Goal: Task Accomplishment & Management: Use online tool/utility

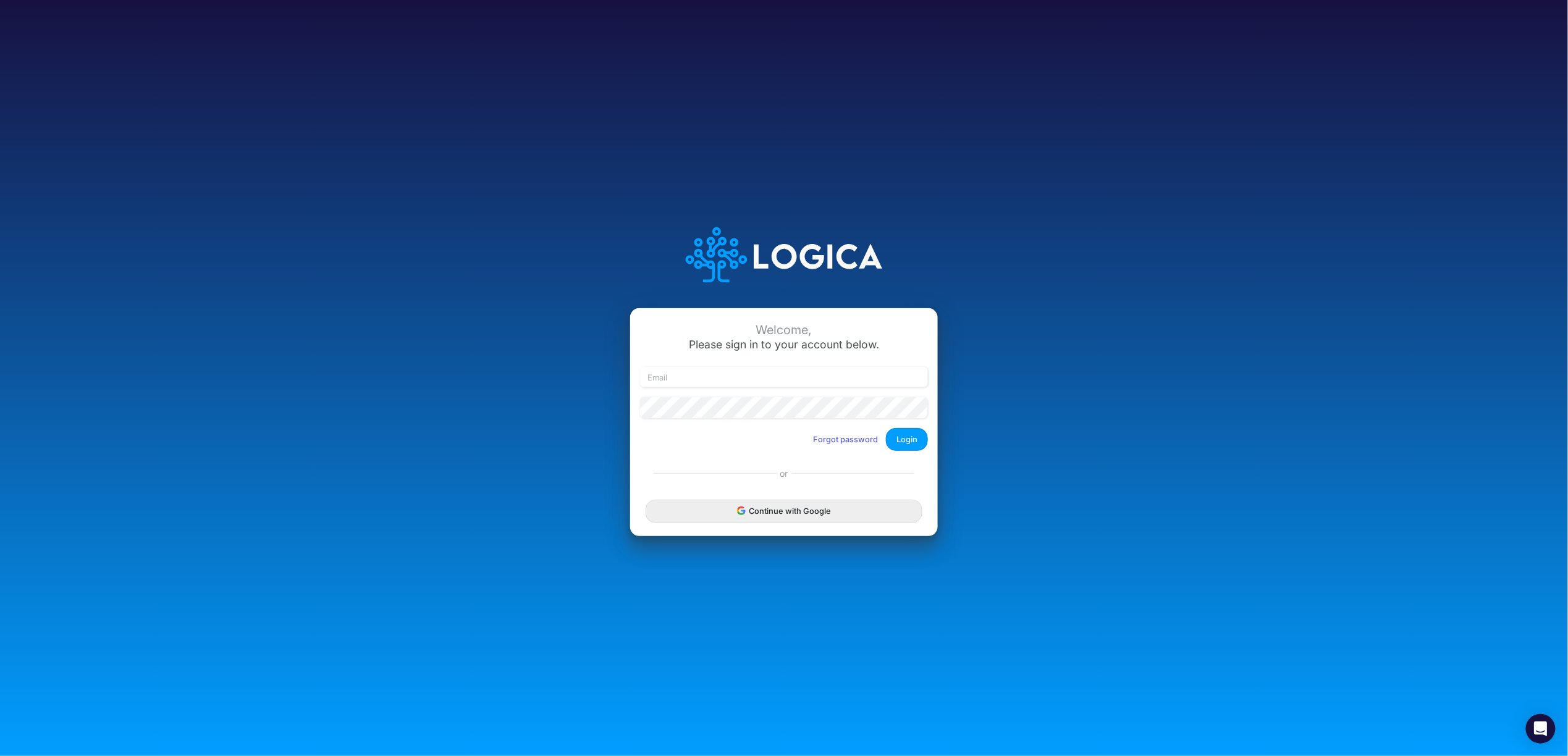
click at [770, 511] on button "Continue with Google" at bounding box center [784, 511] width 277 height 23
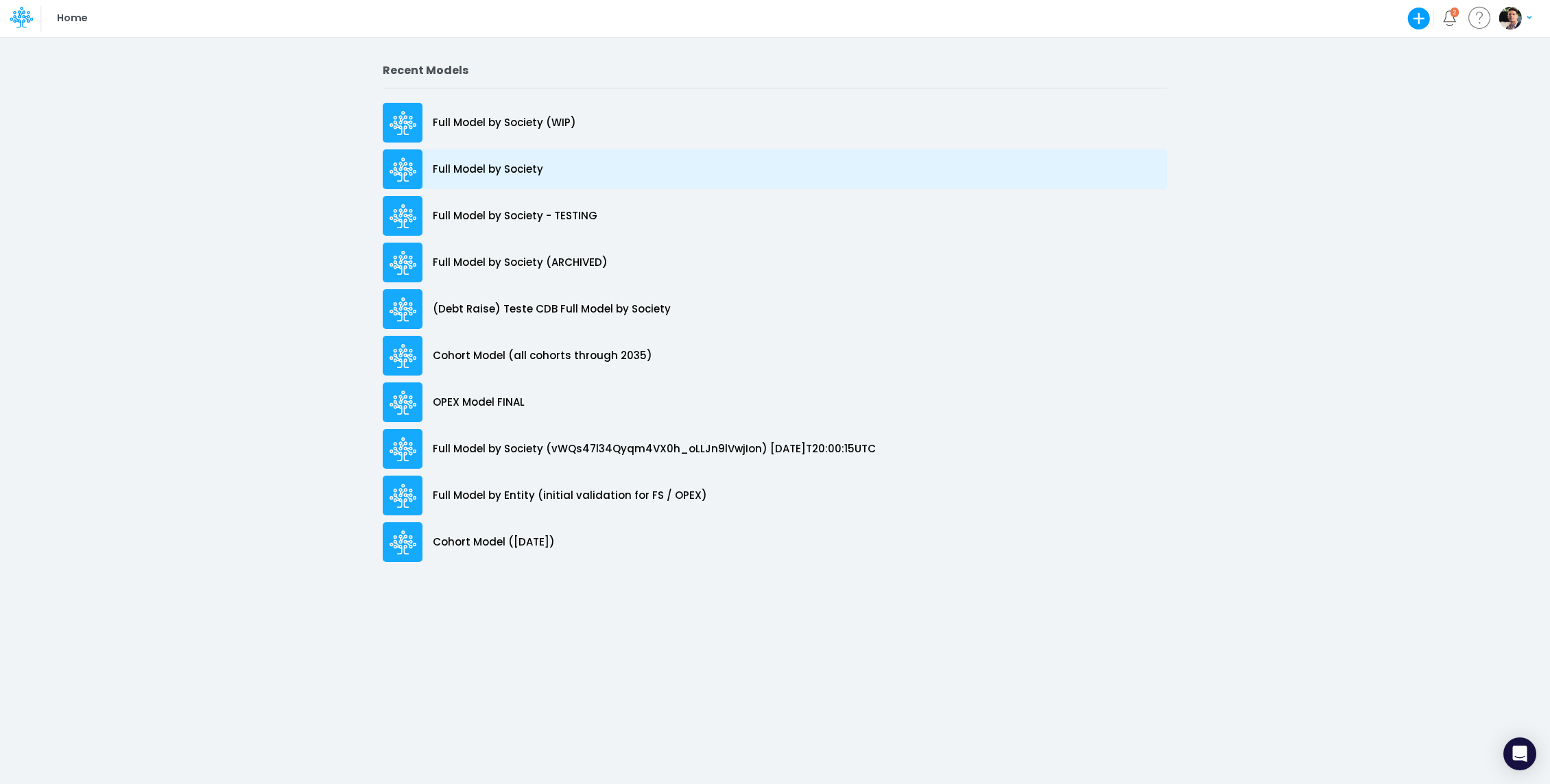
click at [507, 177] on div "Full Model by Society" at bounding box center [775, 169] width 784 height 40
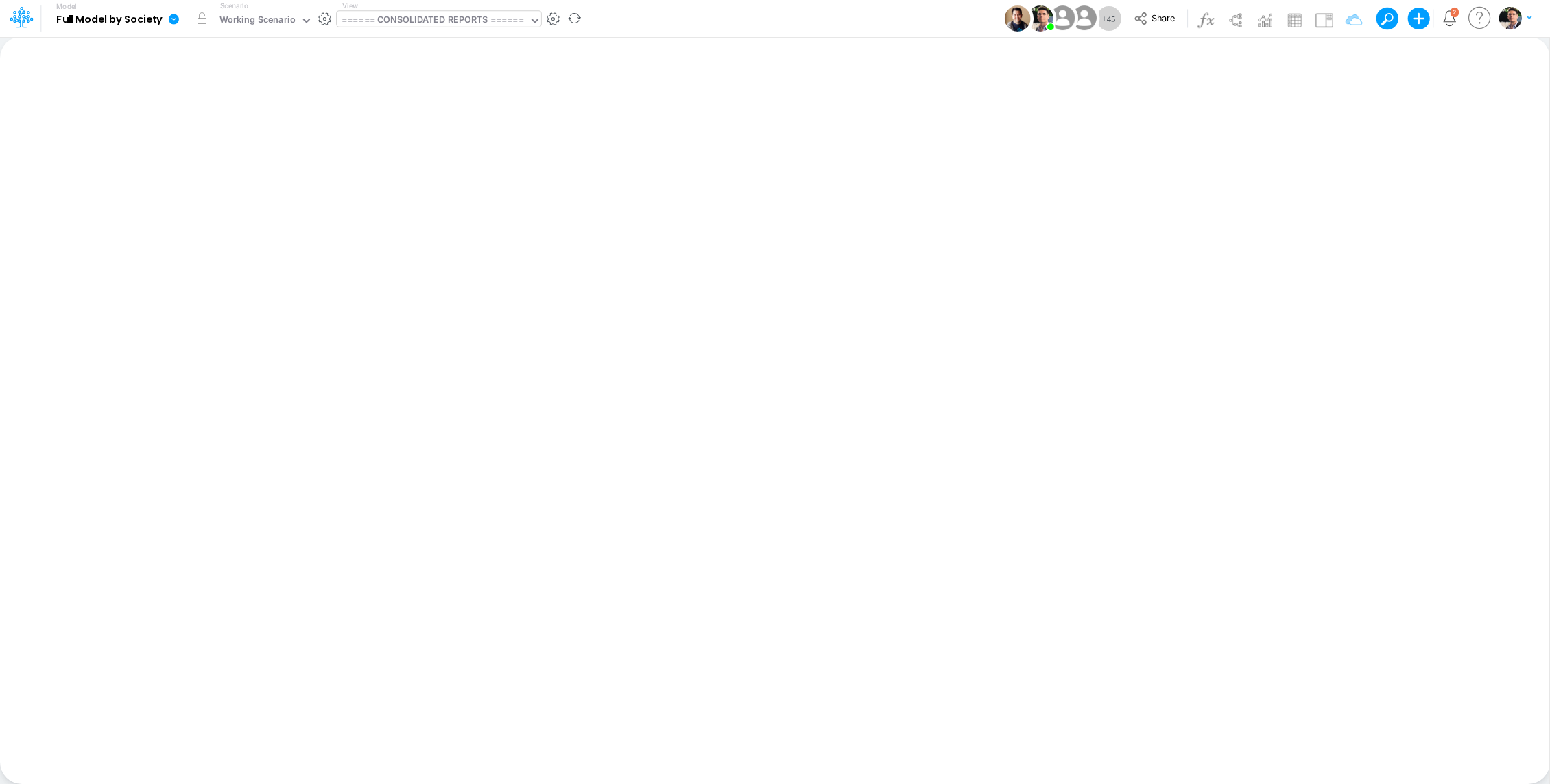
click at [445, 27] on div "====== CONSOLIDATED REPORTS ======" at bounding box center [433, 21] width 183 height 16
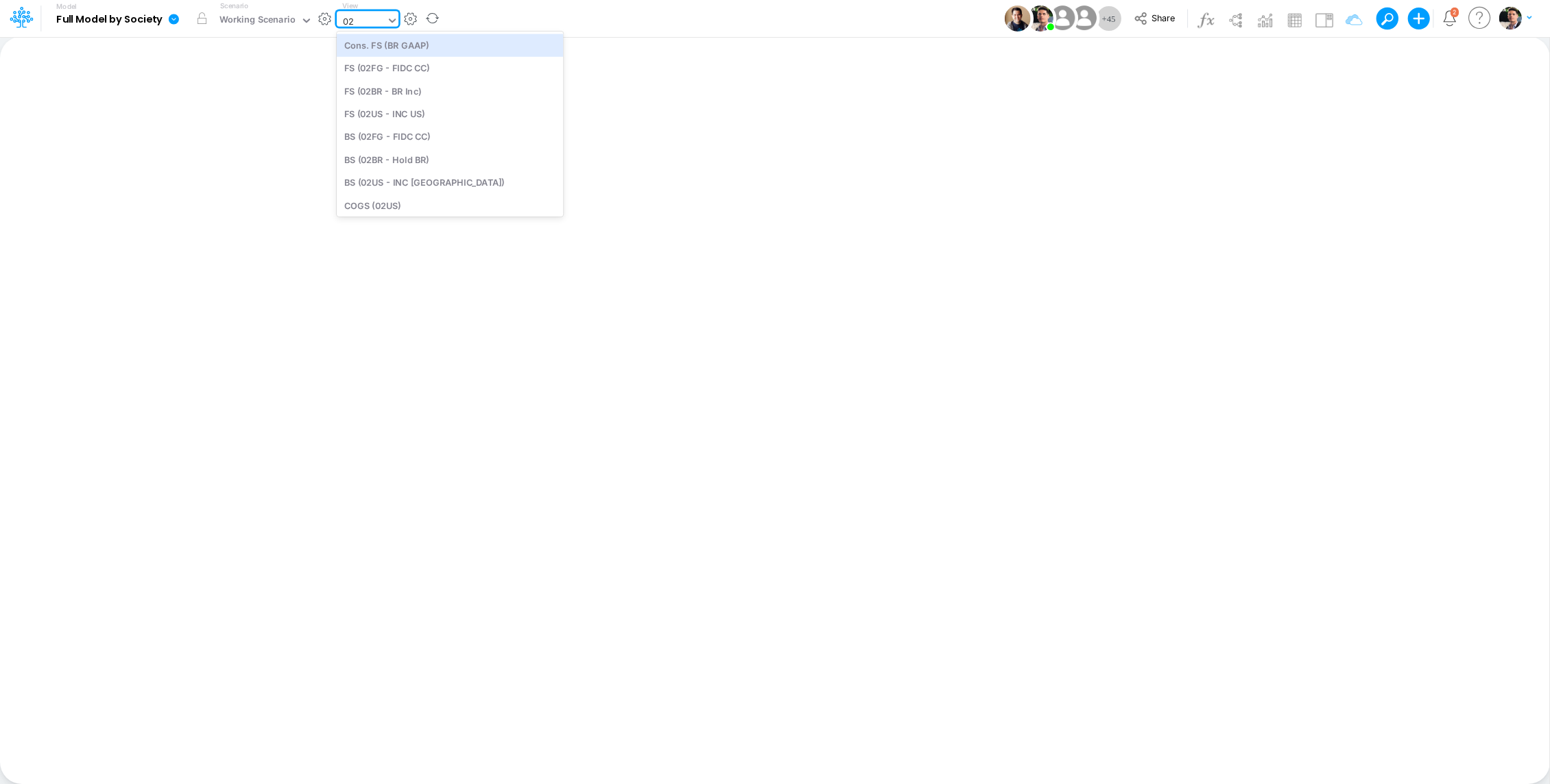
type input "02us"
click at [434, 67] on div "BS (02US - INC [GEOGRAPHIC_DATA])" at bounding box center [450, 68] width 226 height 22
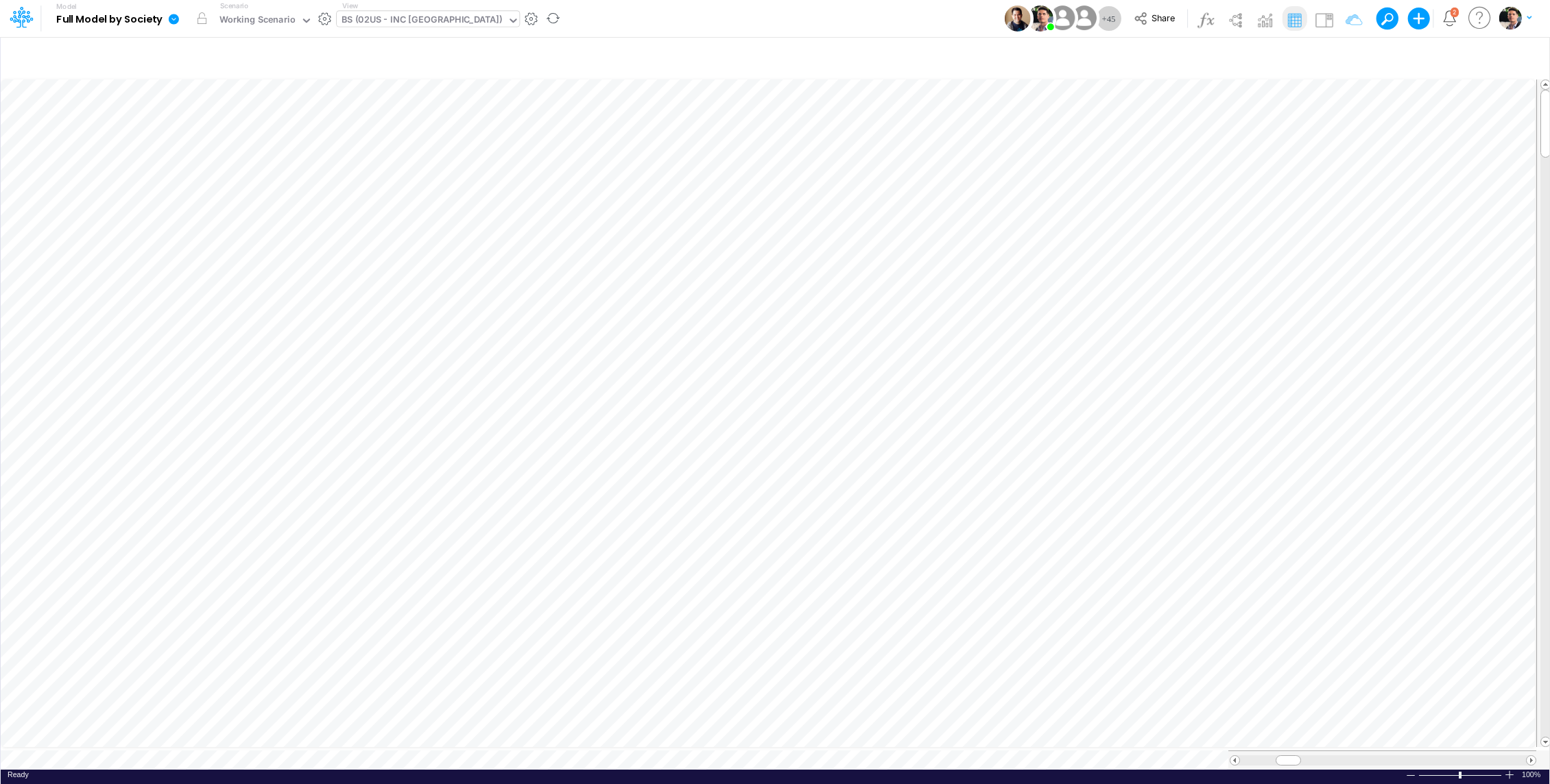
scroll to position [6, 2]
click at [1405, 56] on icon "button" at bounding box center [1397, 58] width 20 height 14
click at [1100, 144] on icon "button" at bounding box center [1098, 146] width 9 height 9
click at [920, 165] on div "Type to search..." at bounding box center [897, 166] width 161 height 22
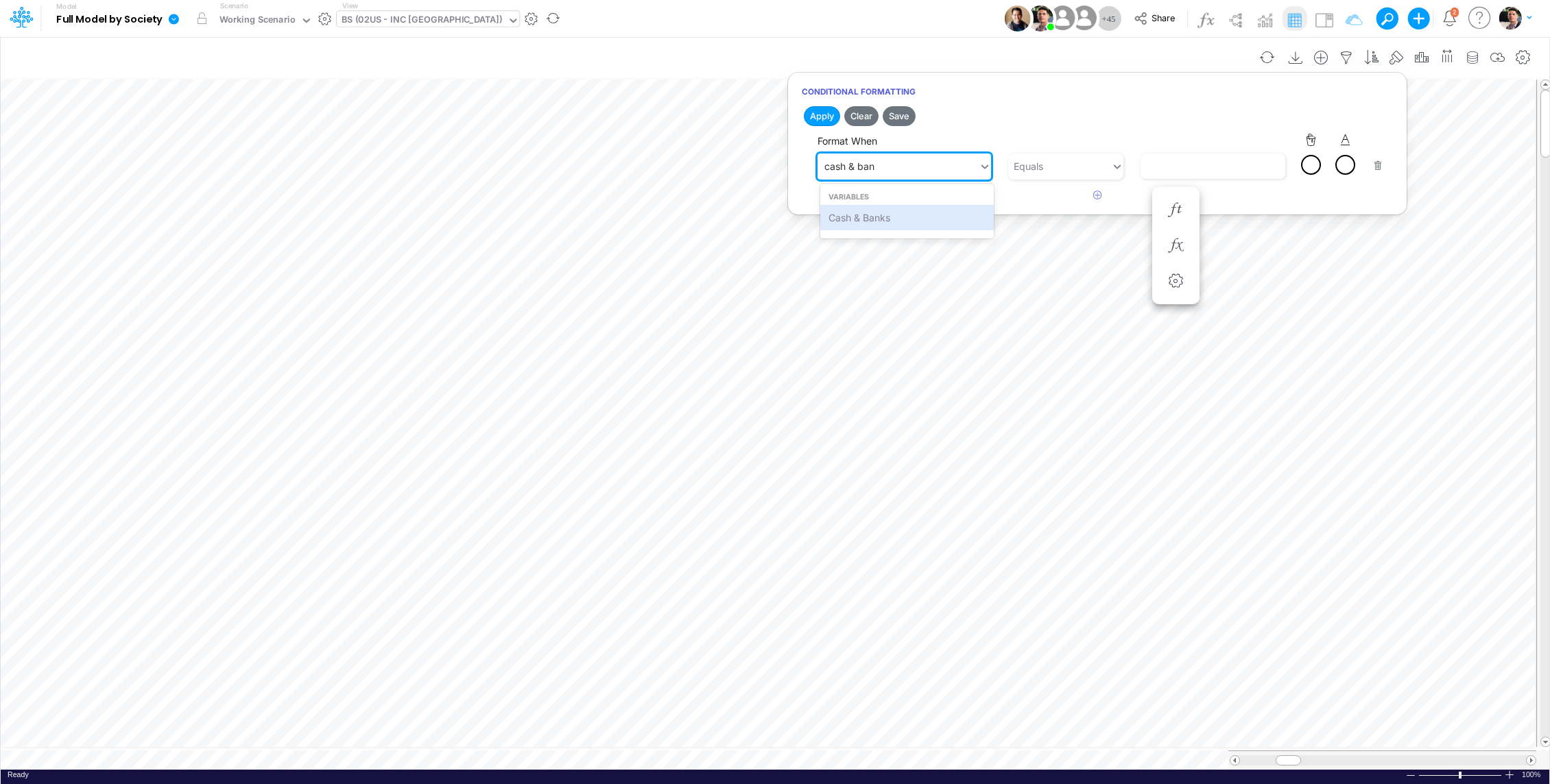
type input "cash & bank"
click at [861, 216] on div "Cash & Banks" at bounding box center [906, 217] width 174 height 26
click at [1047, 161] on input "text" at bounding box center [1047, 166] width 2 height 14
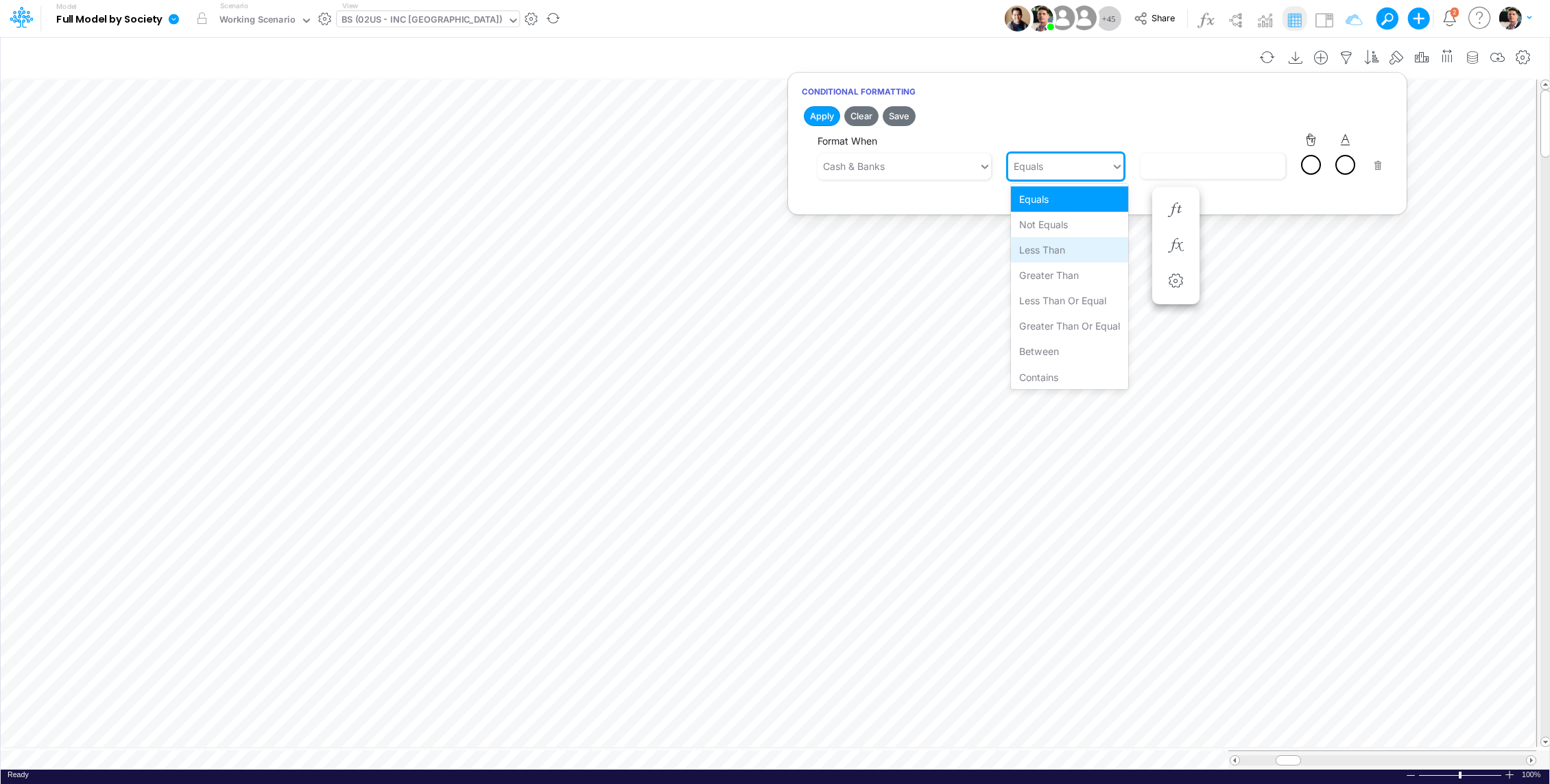
click at [1062, 249] on div "Less than" at bounding box center [1070, 250] width 118 height 26
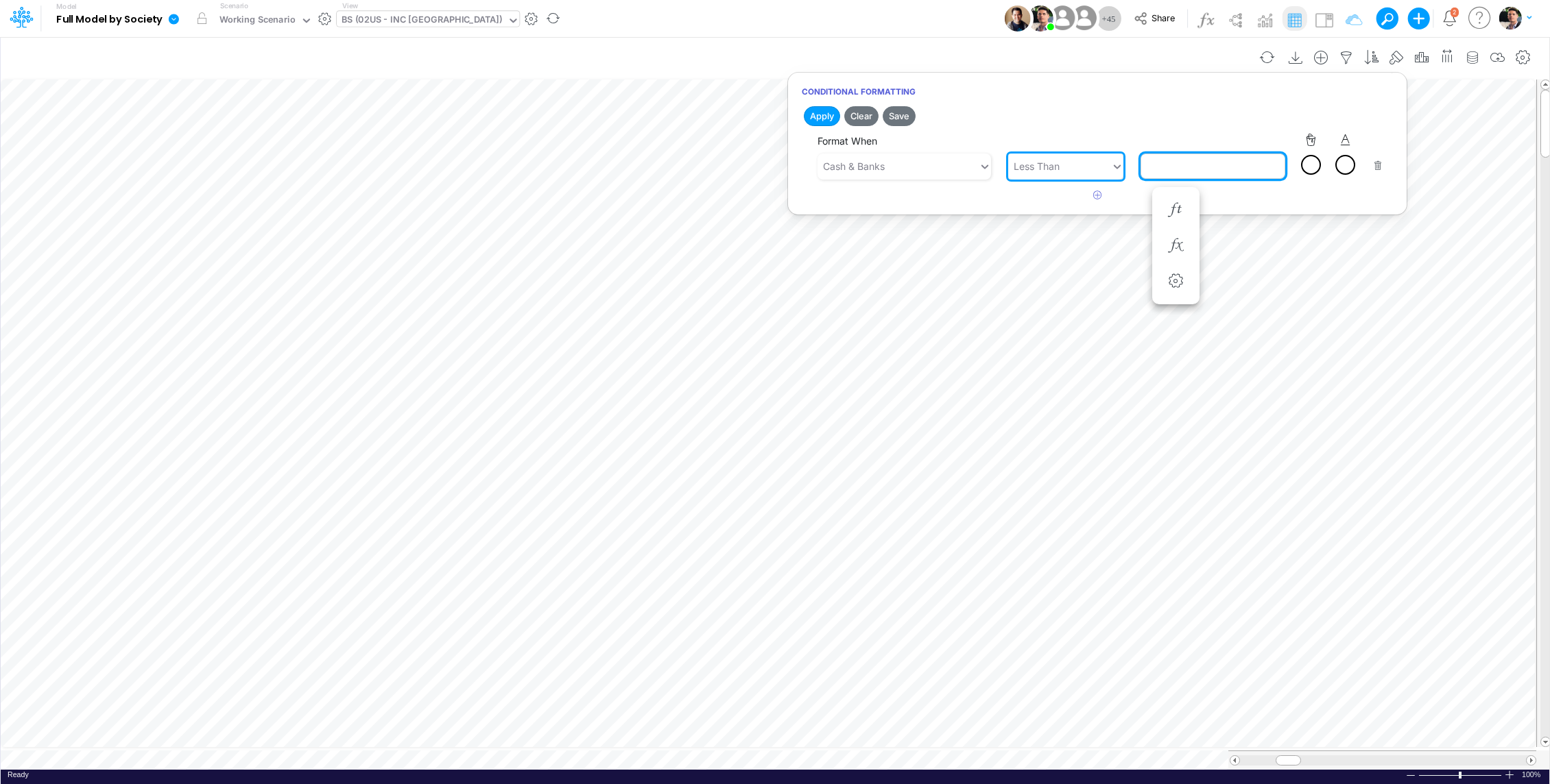
click at [1210, 161] on input "text" at bounding box center [1213, 166] width 145 height 26
type input "100000"
click at [1351, 161] on div at bounding box center [1345, 165] width 17 height 17
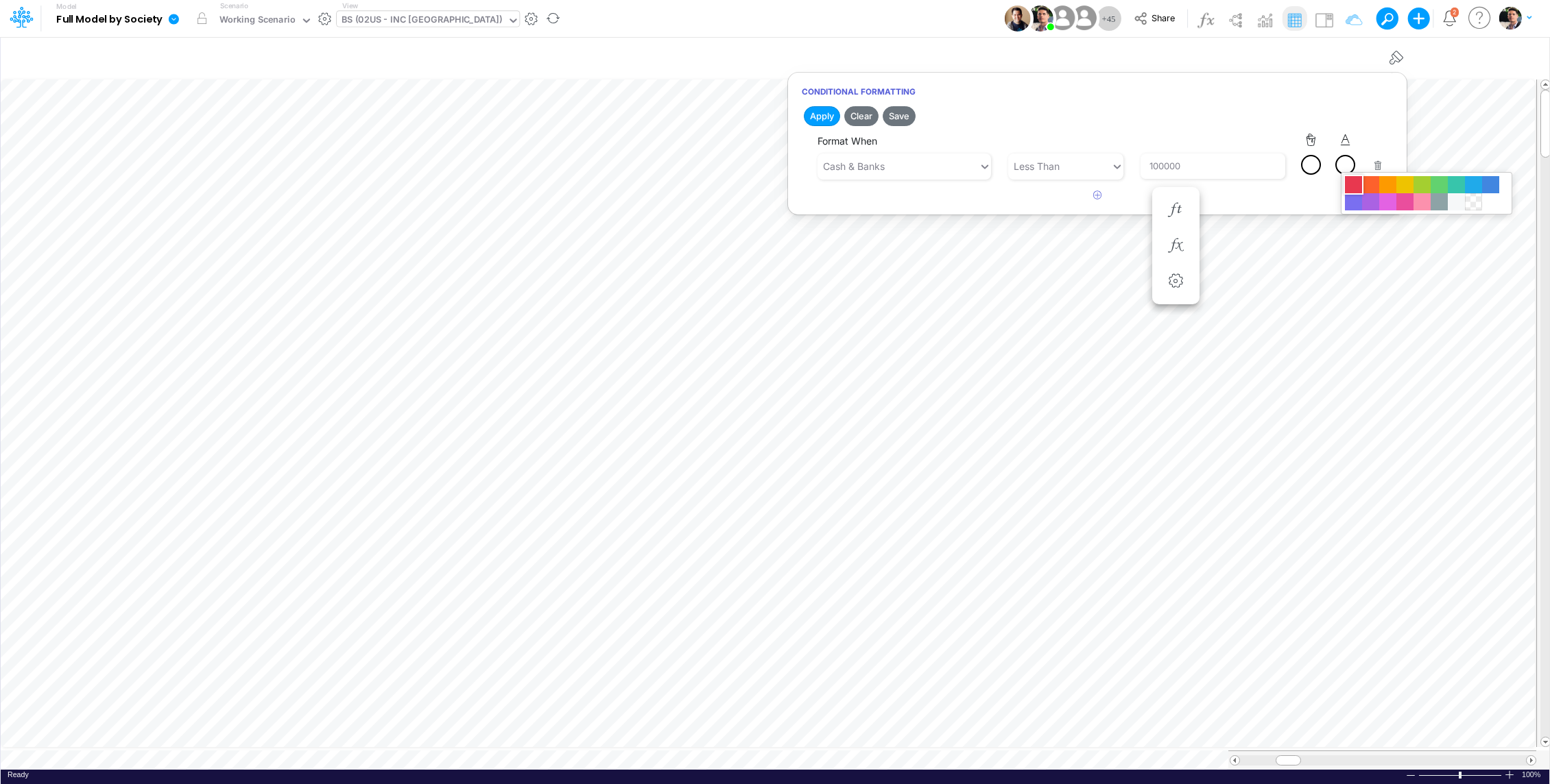
click at [1351, 184] on div at bounding box center [1353, 184] width 17 height 17
click at [908, 113] on button "Save" at bounding box center [899, 116] width 33 height 20
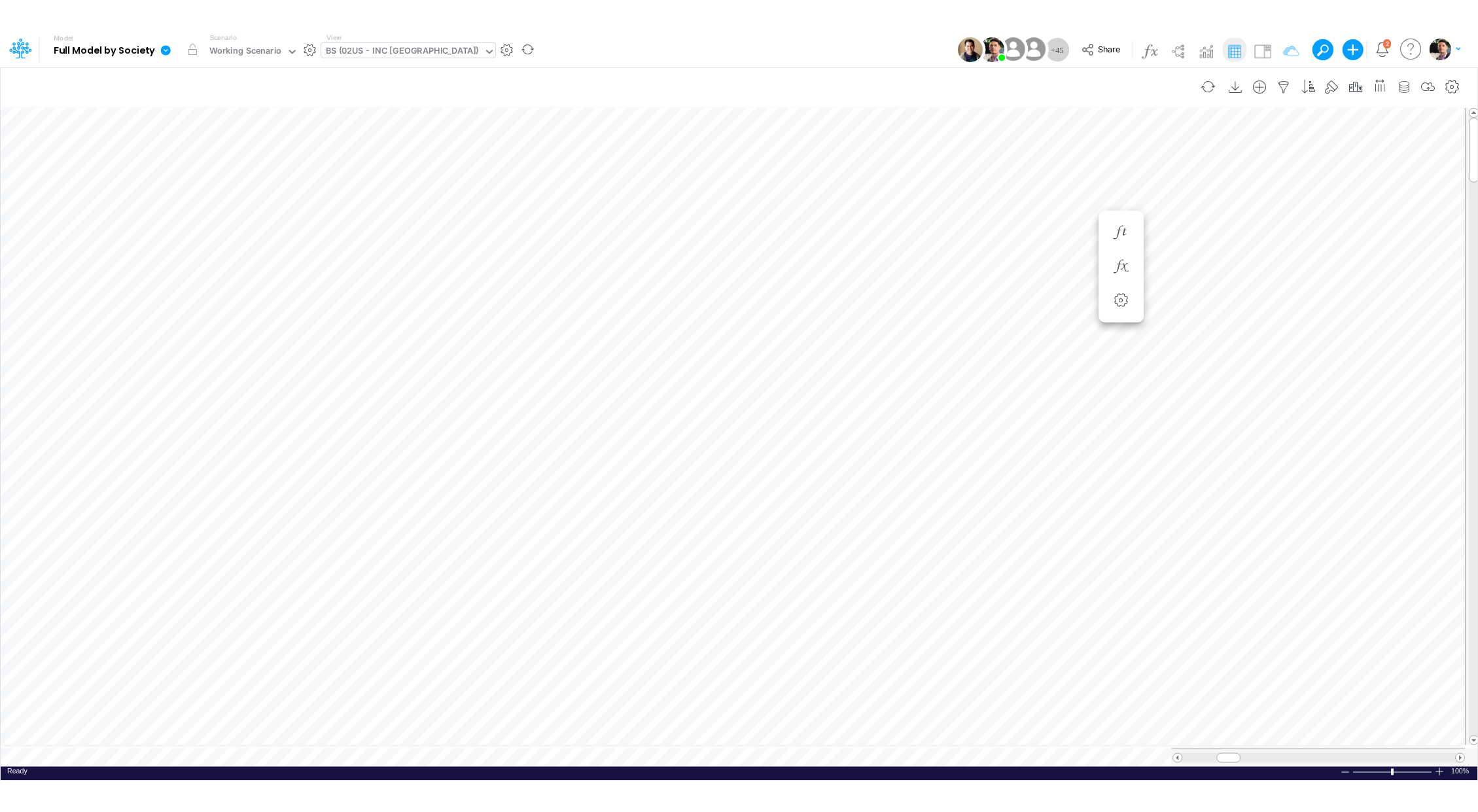
scroll to position [6, 2]
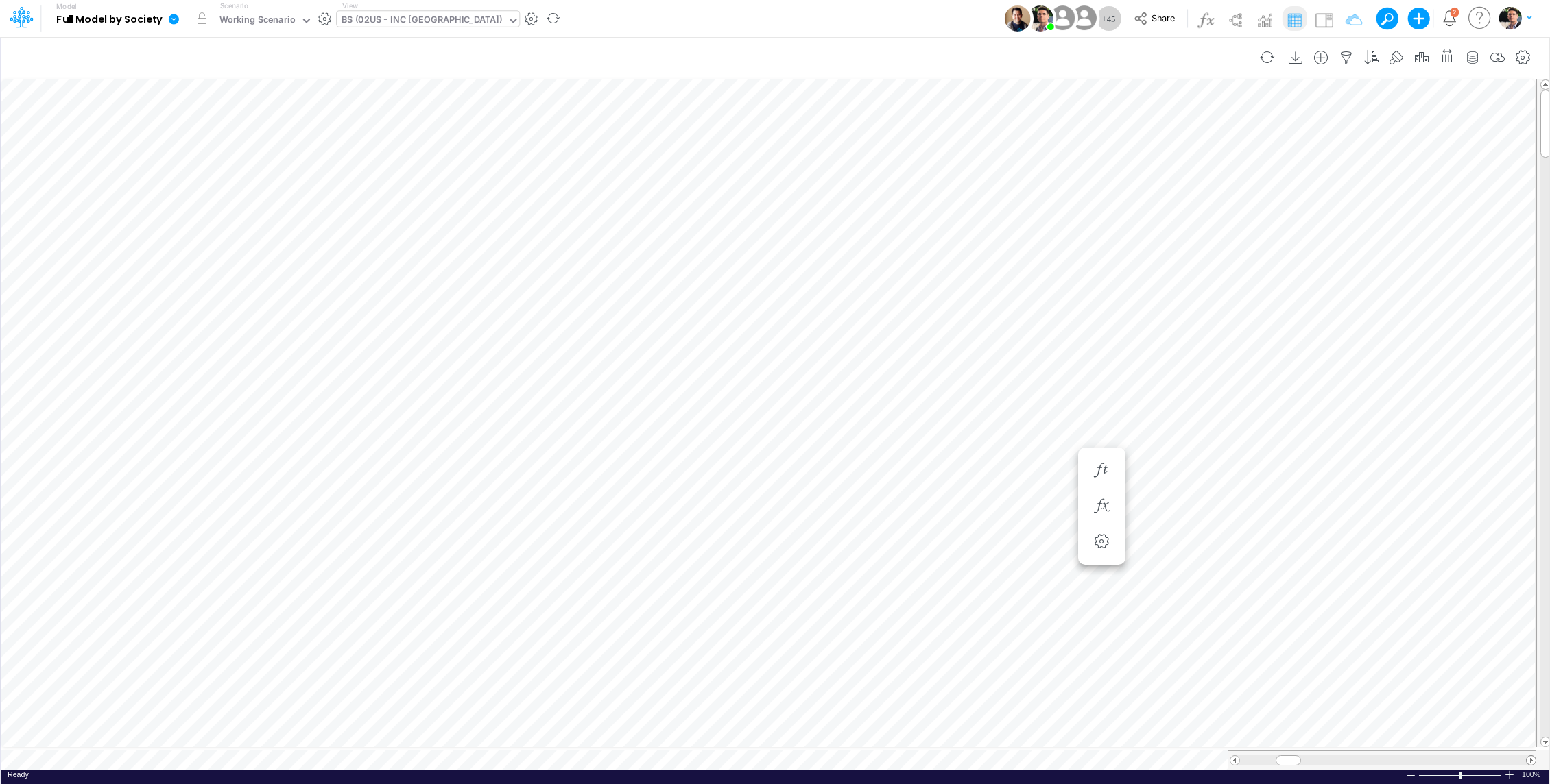
click at [1531, 756] on span at bounding box center [1531, 761] width 9 height 9
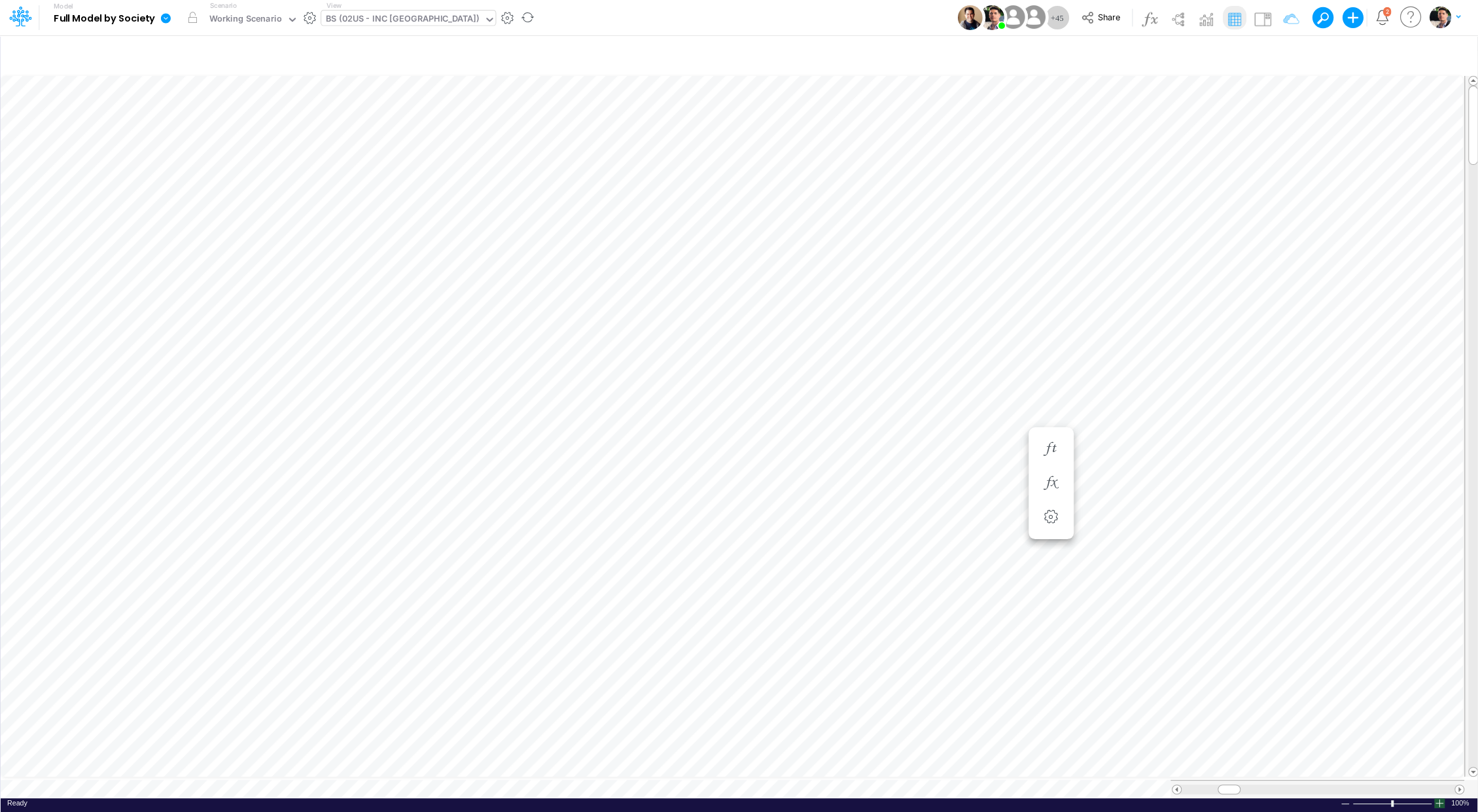
click at [1440, 748] on div at bounding box center [1440, 804] width 10 height 10
click at [1458, 748] on span at bounding box center [1459, 789] width 8 height 8
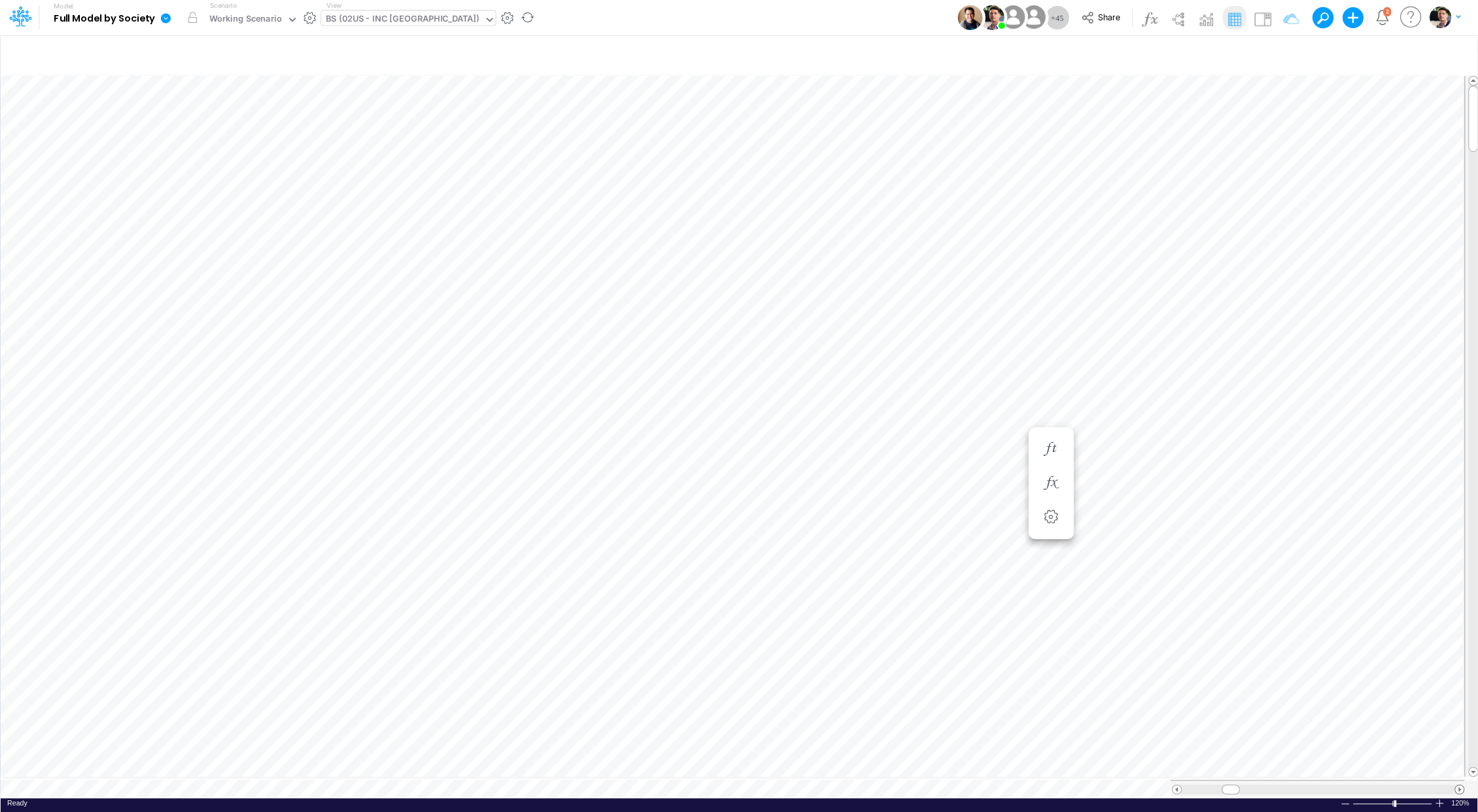
click at [1458, 748] on span at bounding box center [1459, 789] width 8 height 8
click at [382, 21] on div "BS (02US - INC [GEOGRAPHIC_DATA])" at bounding box center [403, 20] width 153 height 15
type input "unit"
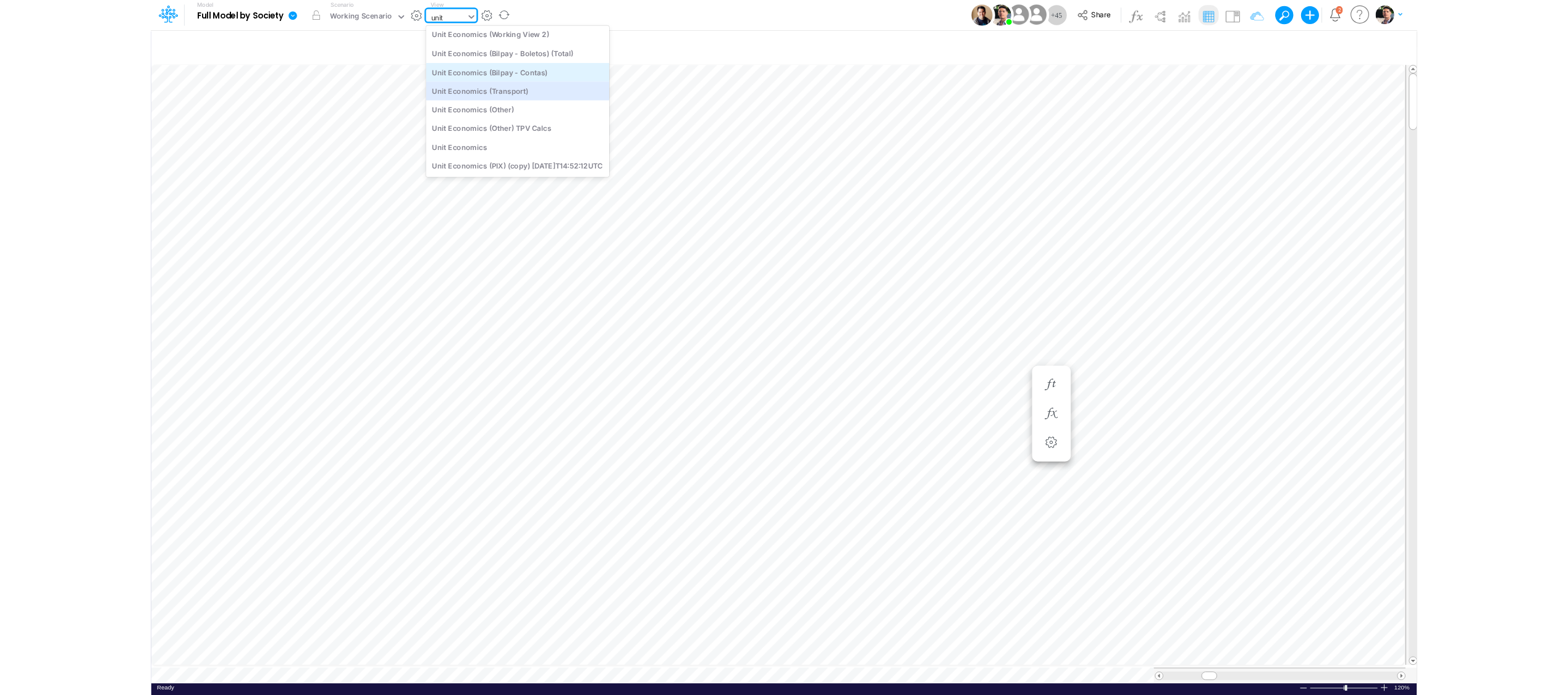
scroll to position [85, 0]
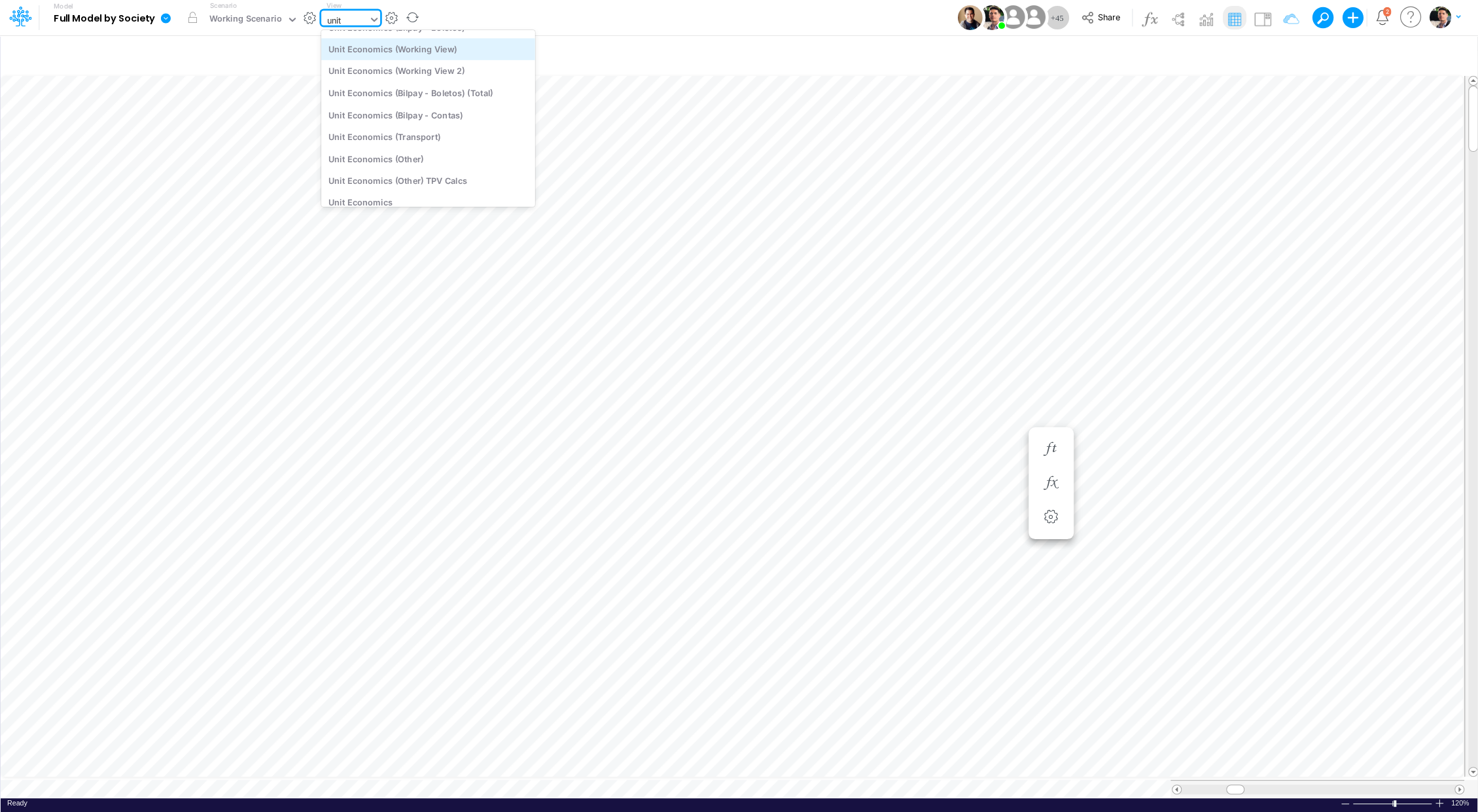
click at [443, 46] on div "Unit Economics (Working View)" at bounding box center [428, 48] width 214 height 21
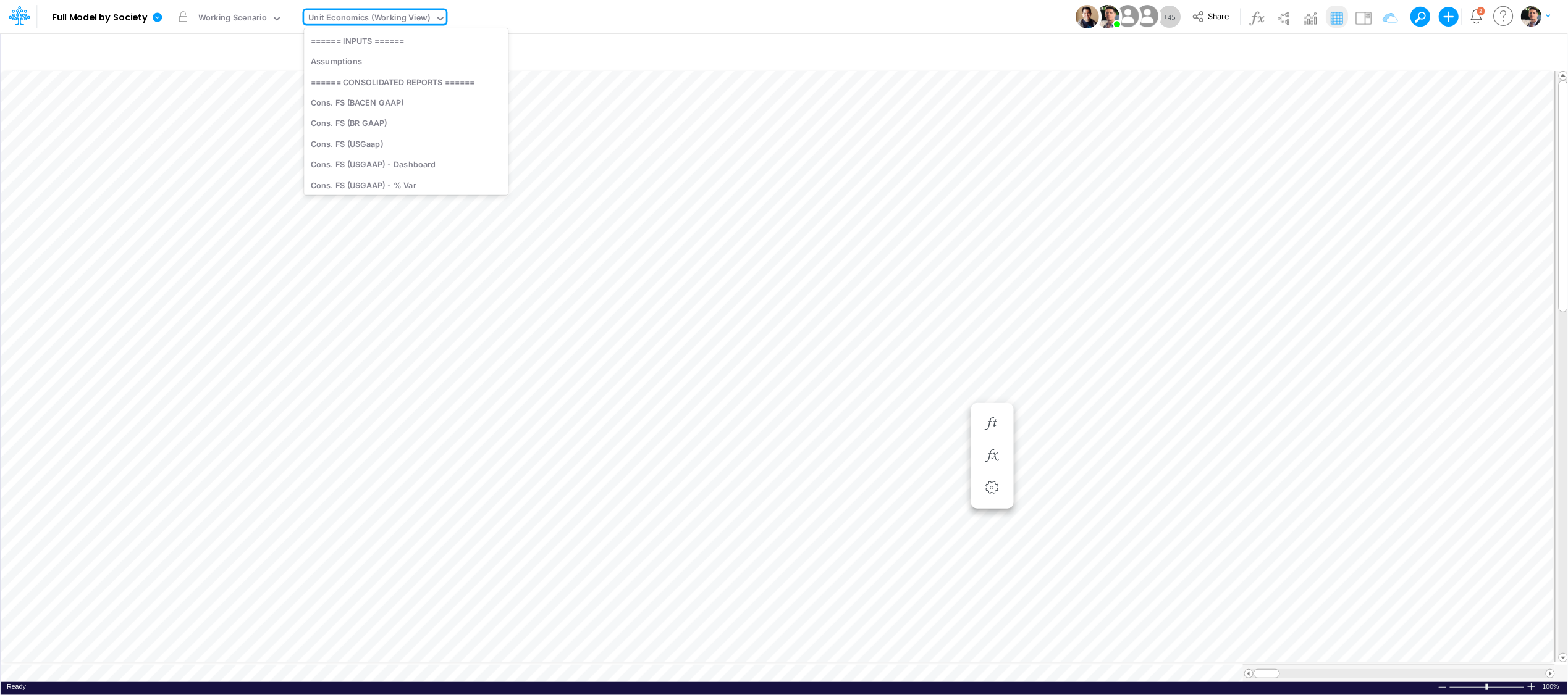
click at [367, 18] on div "Unit Economics (Working View)" at bounding box center [370, 19] width 122 height 14
type input "usgaap"
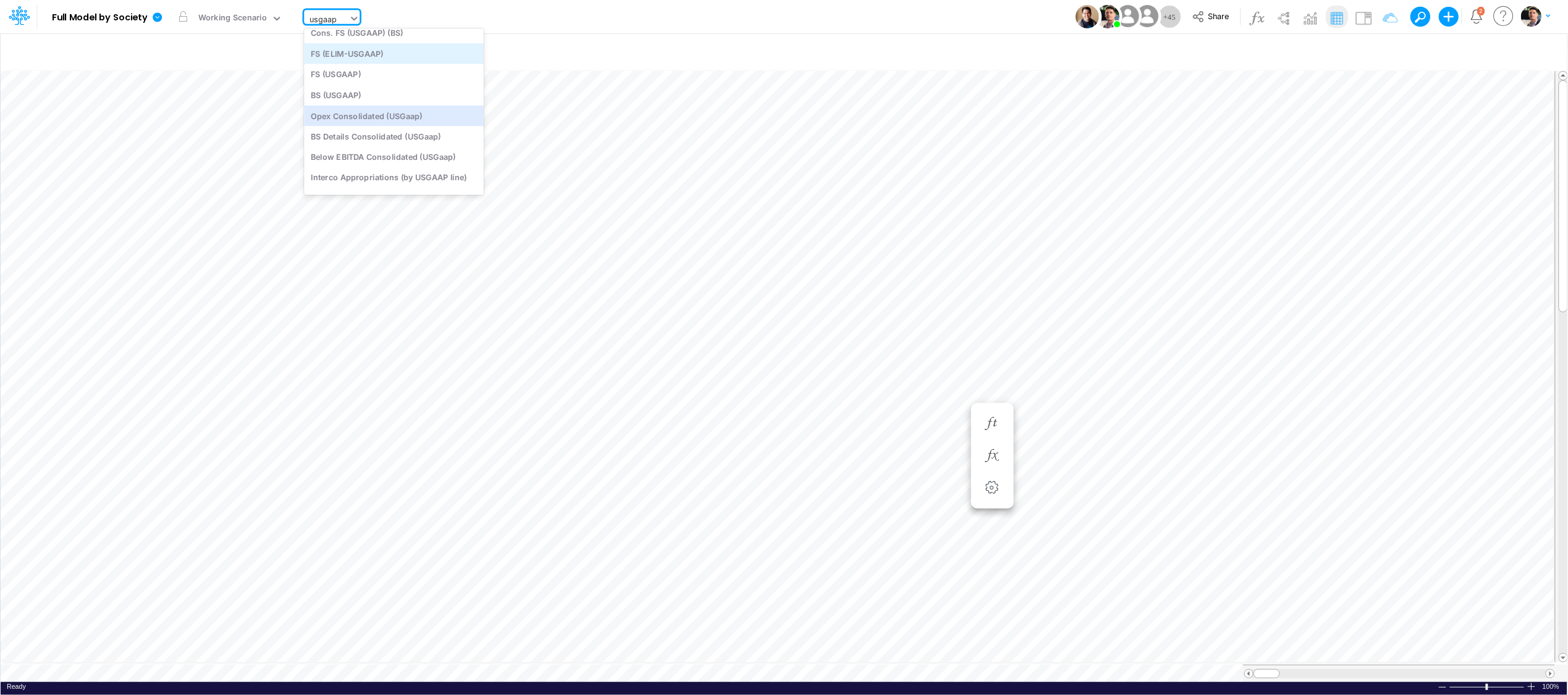
scroll to position [0, 0]
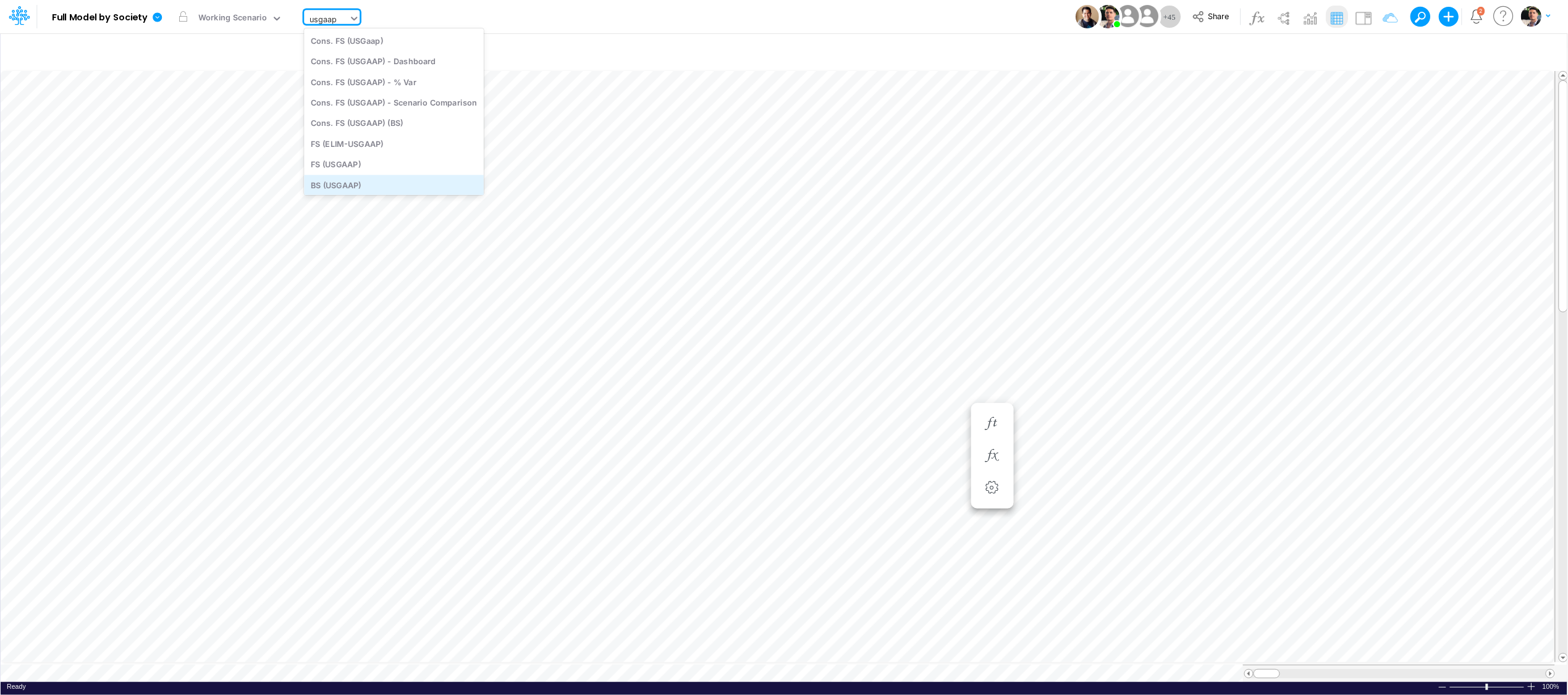
click at [387, 181] on div "BS (USGAAP)" at bounding box center [394, 184] width 180 height 20
type input "BS (USGAAP) - Detailed"
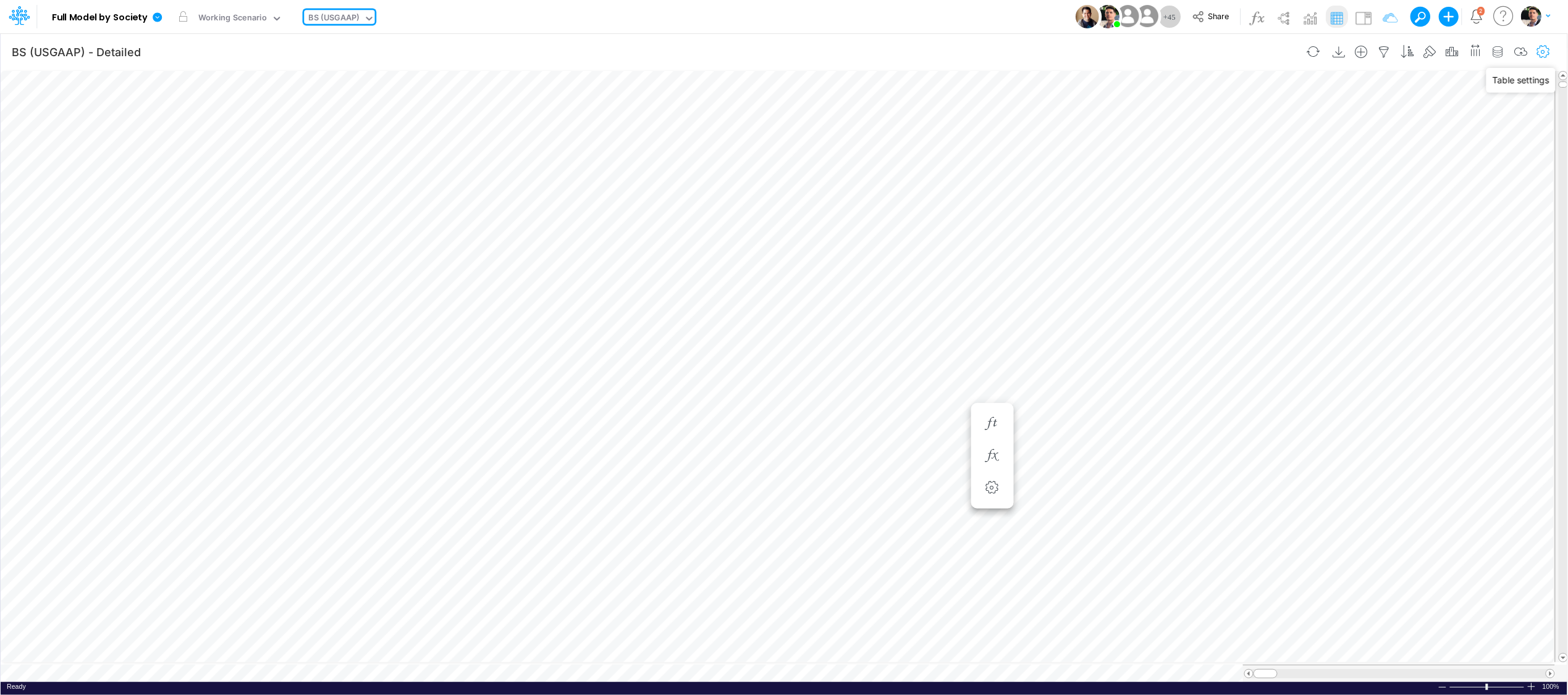
click at [1396, 51] on icon "button" at bounding box center [1544, 52] width 18 height 13
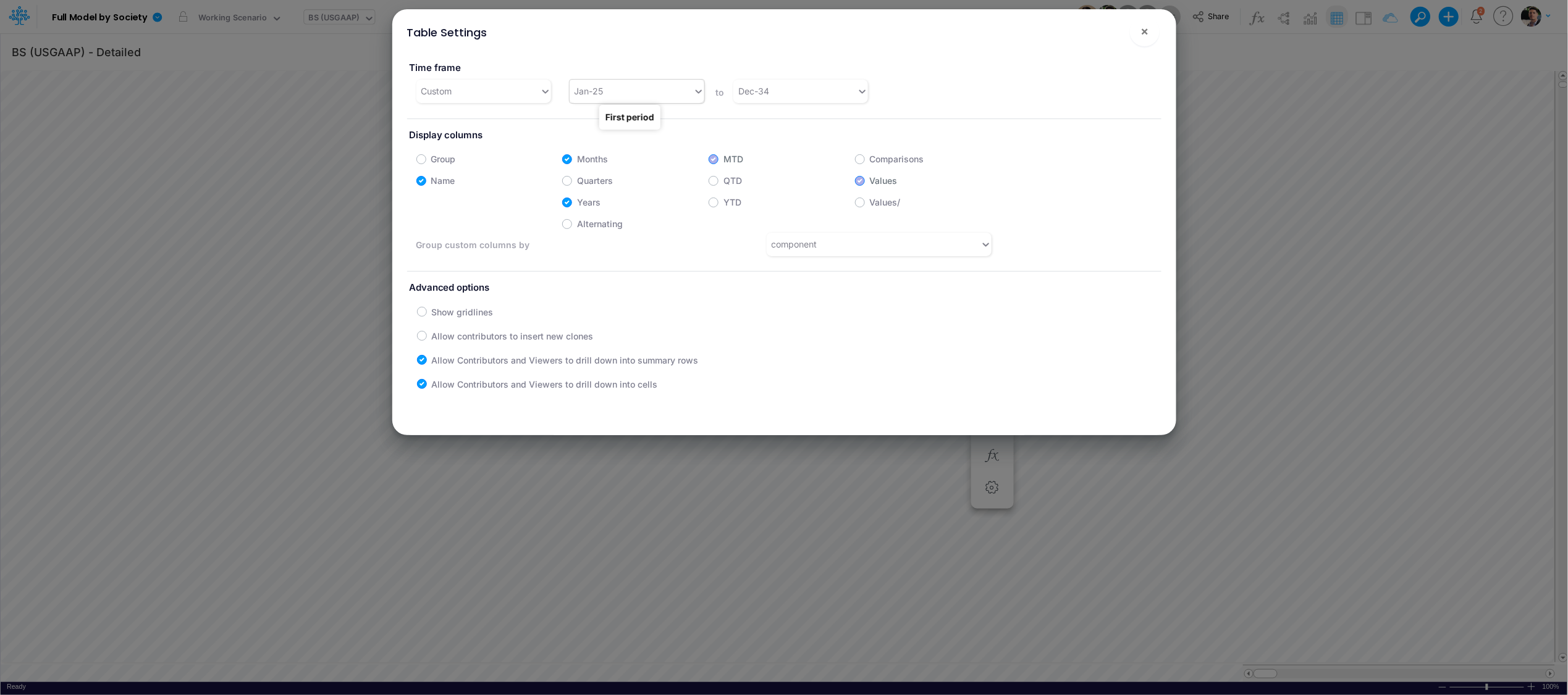
click at [638, 93] on div "Jan-25" at bounding box center [631, 91] width 124 height 20
type input "jan-23"
click at [583, 125] on div "Jan-23" at bounding box center [635, 122] width 134 height 23
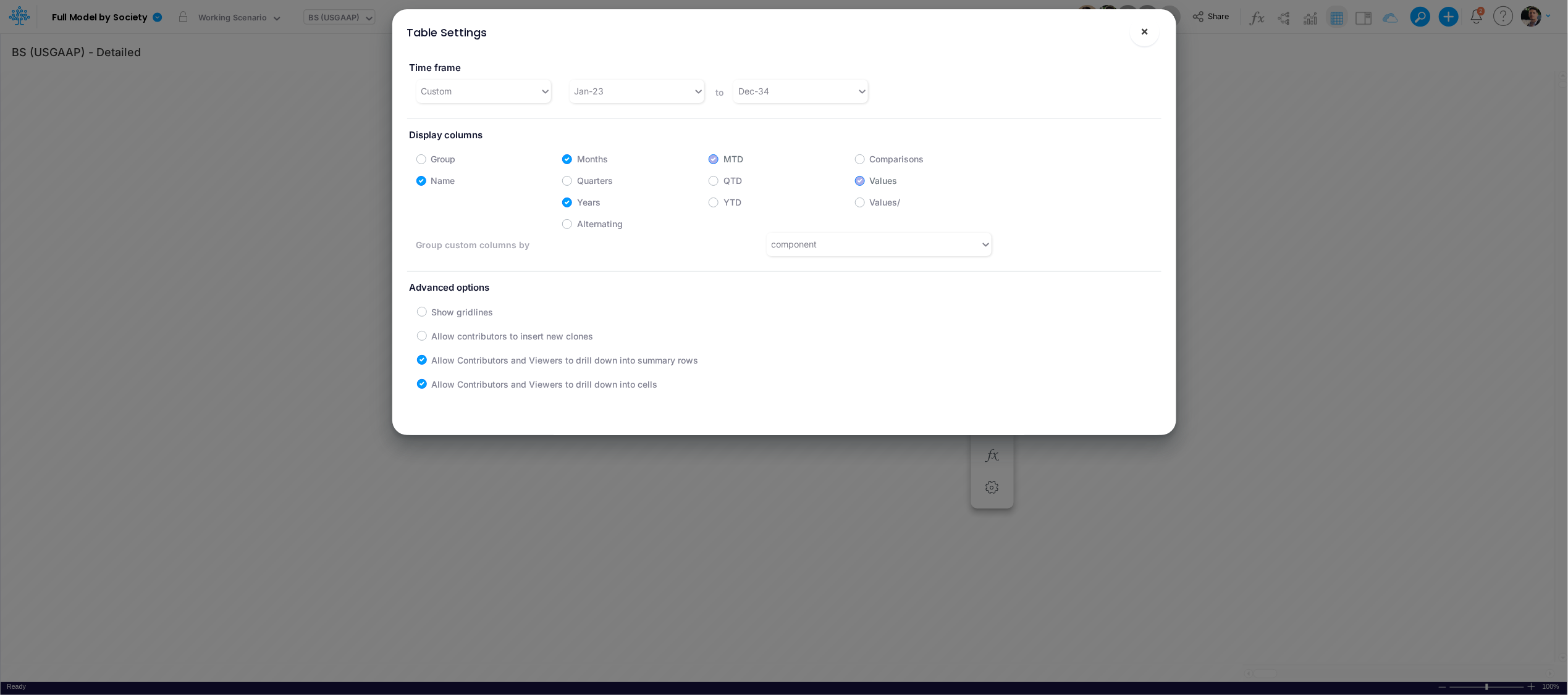
click at [1147, 32] on span "×" at bounding box center [1145, 30] width 8 height 14
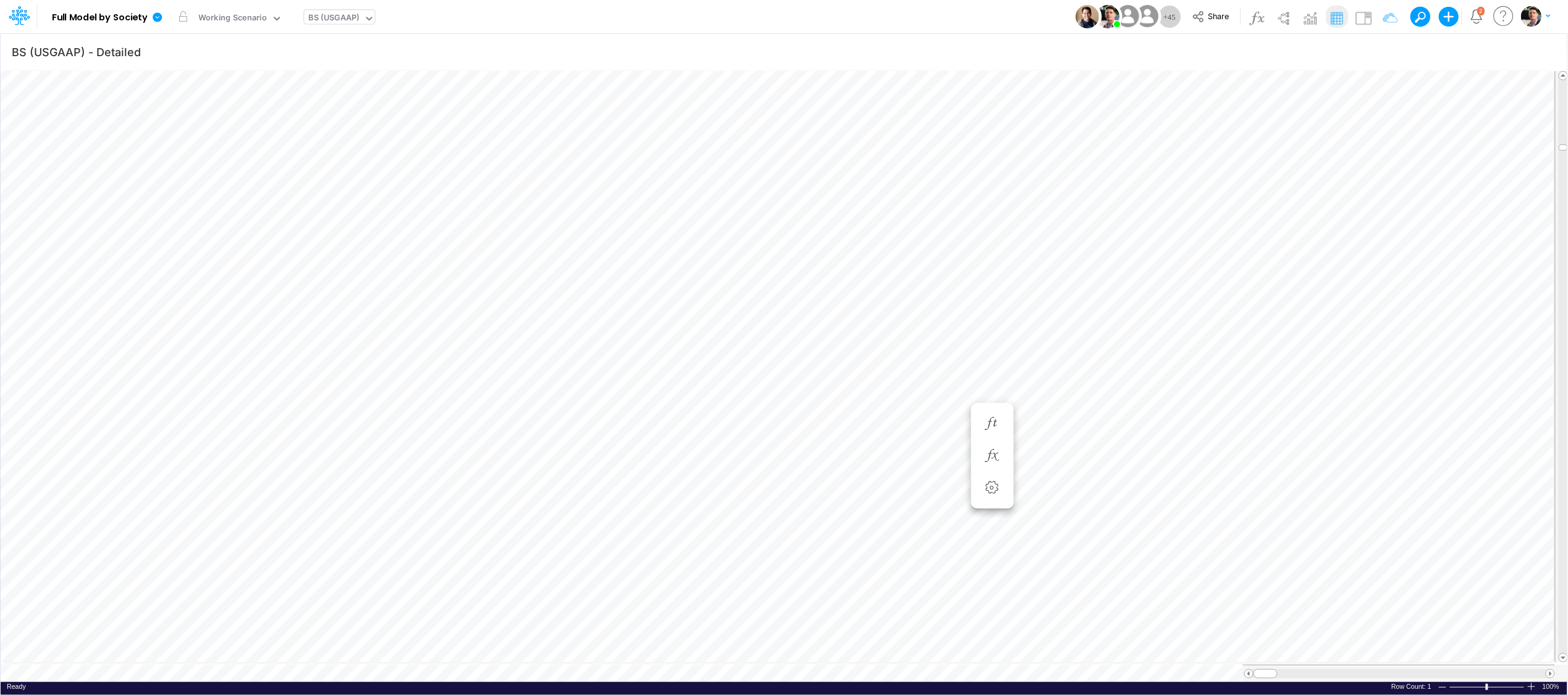
scroll to position [0, 1]
click at [1396, 670] on span at bounding box center [1550, 674] width 8 height 8
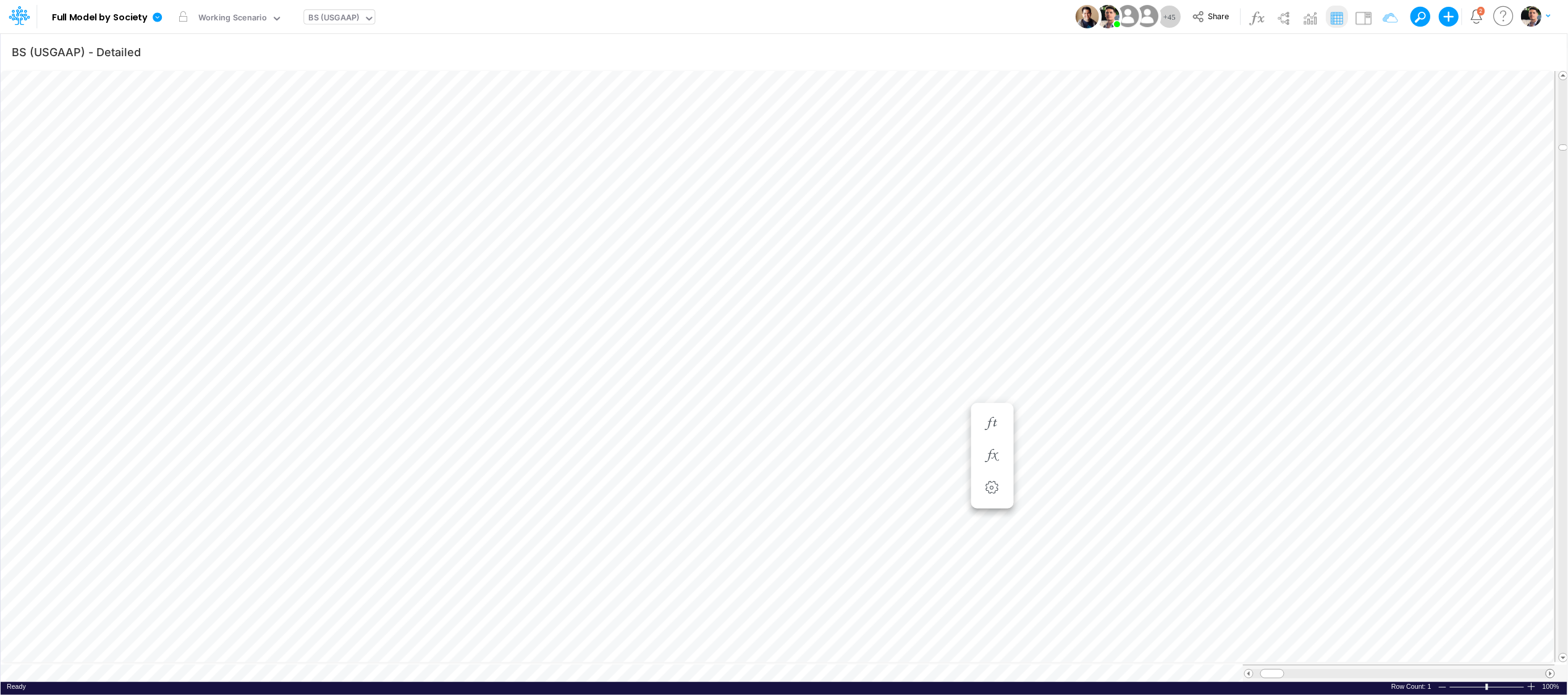
click at [1396, 670] on span at bounding box center [1550, 674] width 8 height 8
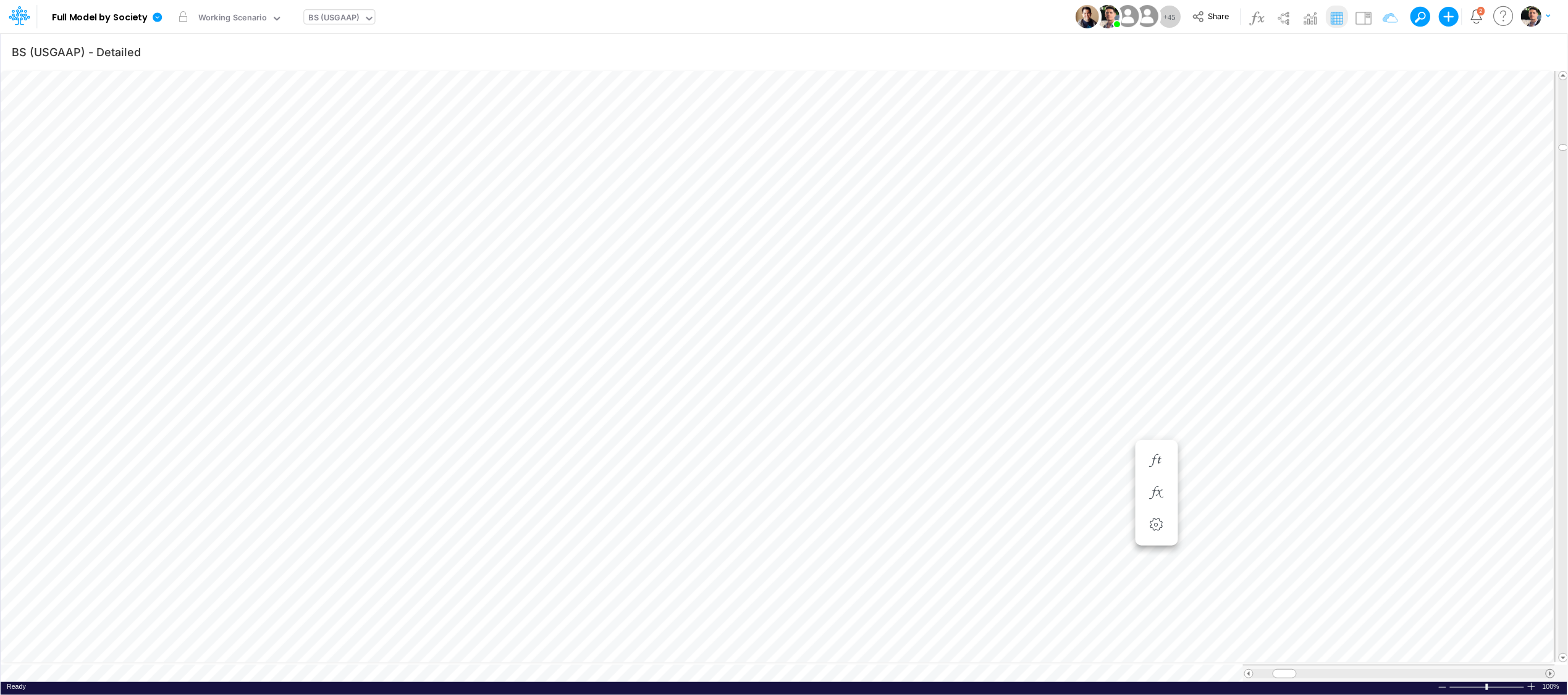
click at [1396, 670] on span at bounding box center [1550, 674] width 8 height 8
click at [1258, 669] on div at bounding box center [1266, 674] width 24 height 10
click at [1396, 670] on span at bounding box center [1550, 674] width 8 height 8
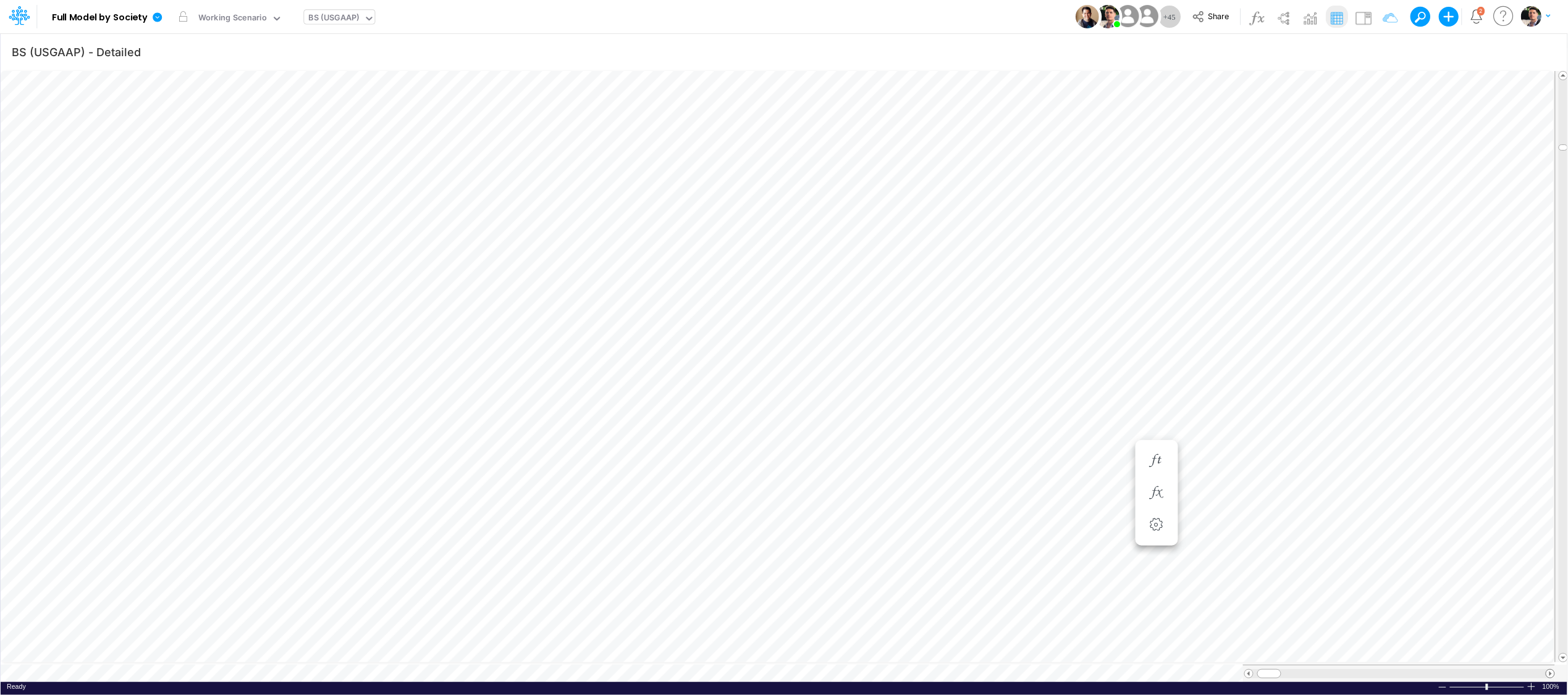
click at [1396, 670] on span at bounding box center [1550, 674] width 8 height 8
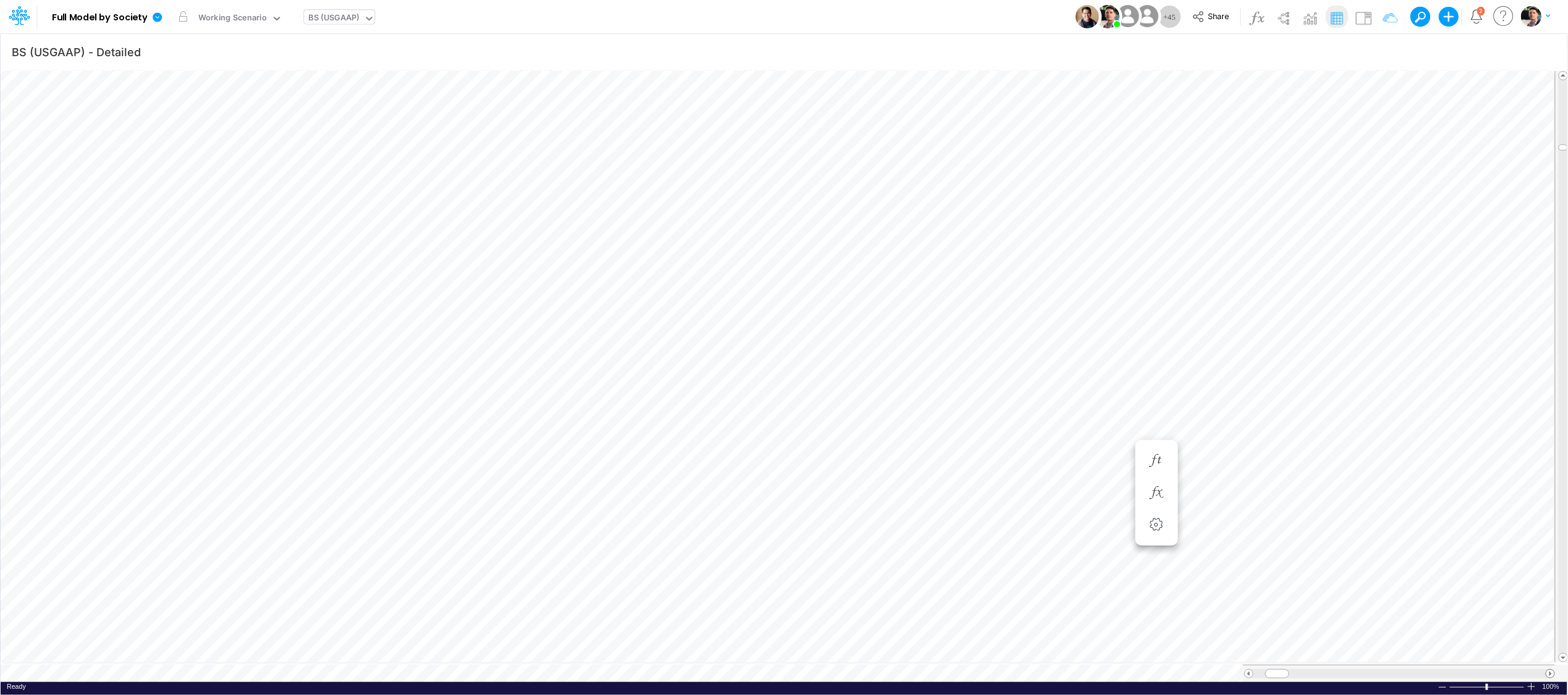
click at [1396, 670] on span at bounding box center [1550, 674] width 8 height 8
